Goal: Task Accomplishment & Management: Manage account settings

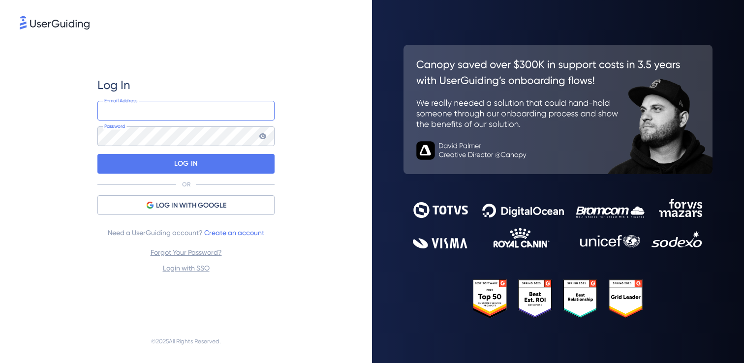
click at [190, 111] on input "email" at bounding box center [185, 111] width 177 height 20
click at [0, 362] on com-1password-button at bounding box center [0, 363] width 0 height 0
click at [174, 100] on div "Log In E-mail Address Password LOG IN OR LOG IN WITH GOOGLE Need a UserGuiding …" at bounding box center [185, 175] width 177 height 197
click at [165, 109] on input "email" at bounding box center [185, 111] width 177 height 20
type input "[EMAIL_ADDRESS][DOMAIN_NAME]"
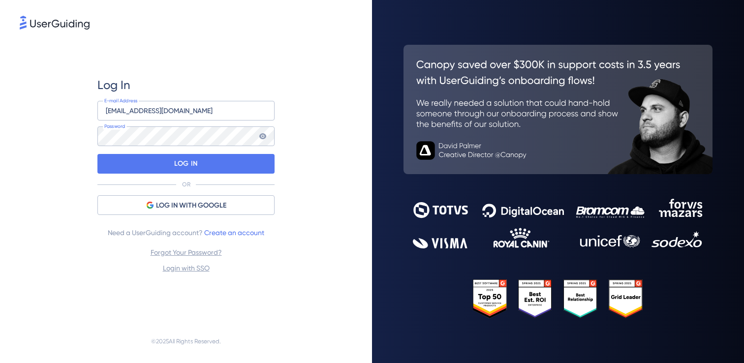
click at [321, 143] on div "Log In [EMAIL_ADDRESS][DOMAIN_NAME] E-mail Address Password LOG IN OR LOG IN WI…" at bounding box center [186, 175] width 332 height 288
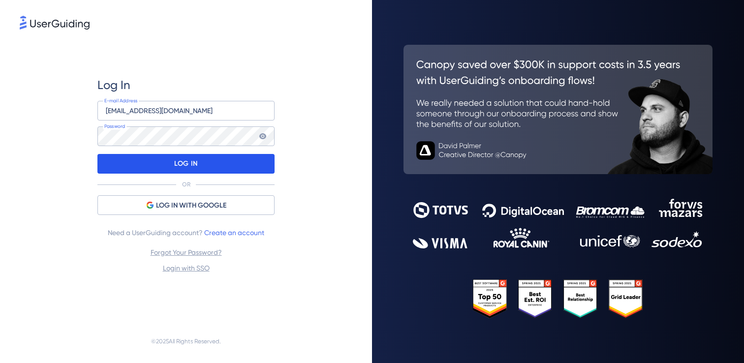
click at [213, 162] on div "LOG IN" at bounding box center [185, 164] width 177 height 20
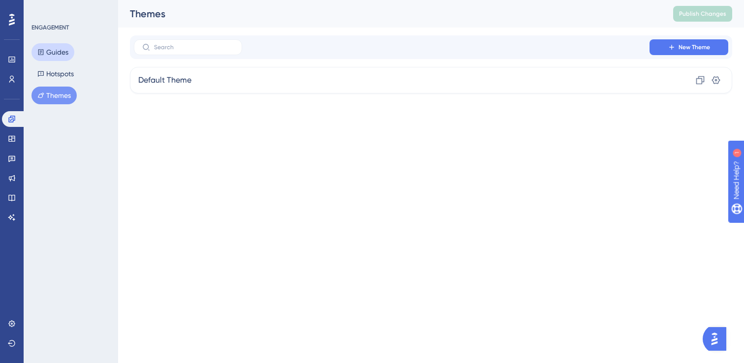
click at [57, 53] on button "Guides" at bounding box center [52, 52] width 43 height 18
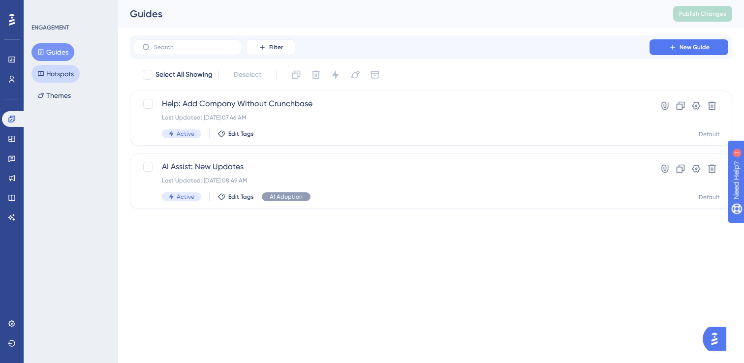
click at [67, 73] on button "Hotspots" at bounding box center [55, 74] width 48 height 18
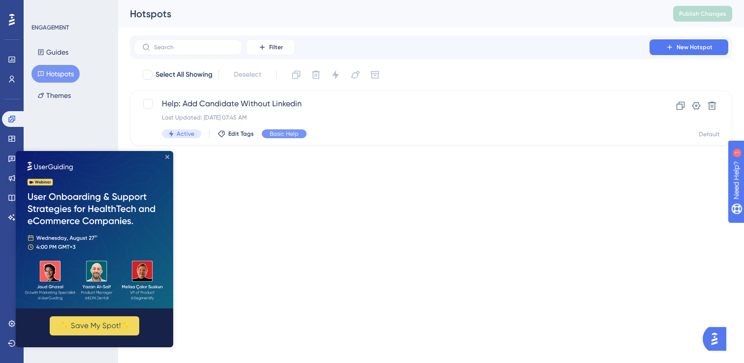
click at [167, 158] on icon "Close Preview" at bounding box center [167, 157] width 4 height 4
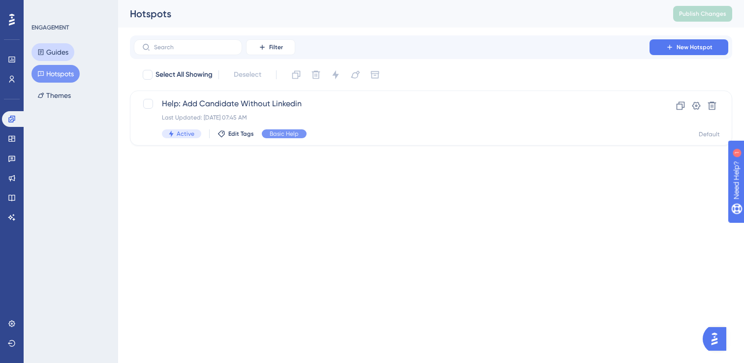
click at [62, 50] on button "Guides" at bounding box center [52, 52] width 43 height 18
